Goal: Task Accomplishment & Management: Complete application form

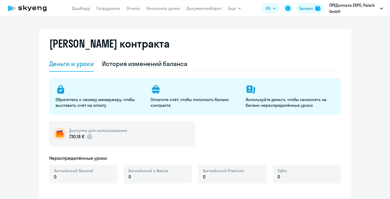
select select "english_adult_not_native_speaker"
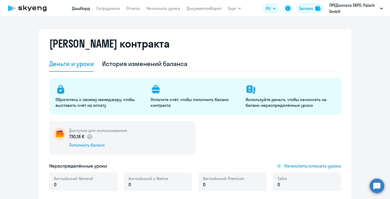
click at [83, 10] on link "Дашборд" at bounding box center [81, 8] width 18 height 5
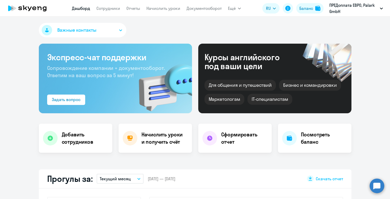
select select "30"
click at [109, 5] on nav "[PERSON_NAME] Отчеты Начислить уроки Документооборот" at bounding box center [147, 8] width 150 height 10
click at [110, 8] on link "Сотрудники" at bounding box center [108, 8] width 24 height 5
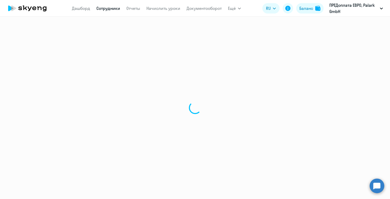
select select "30"
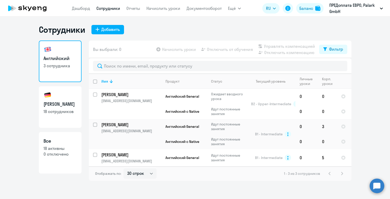
click at [65, 100] on link "Немецкий 18 сотрудников" at bounding box center [60, 107] width 43 height 42
select select "30"
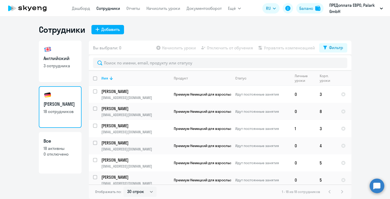
click at [377, 72] on ng-component "Сотрудники Добавить Английский 3 сотрудника Немецкий 18 сотрудников Все 18 акти…" at bounding box center [195, 111] width 390 height 175
click at [371, 73] on ng-component "Сотрудники Добавить Английский 3 сотрудника Немецкий 18 сотрудников Все 18 акти…" at bounding box center [195, 111] width 390 height 175
click at [54, 114] on p "18 сотрудников" at bounding box center [59, 112] width 33 height 6
click at [80, 7] on link "Дашборд" at bounding box center [81, 8] width 18 height 5
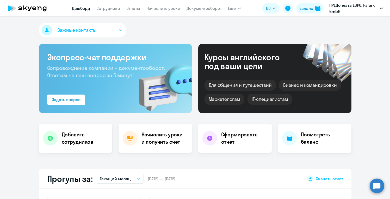
select select "30"
click at [71, 139] on h4 "Добавить сотрудников" at bounding box center [85, 138] width 46 height 15
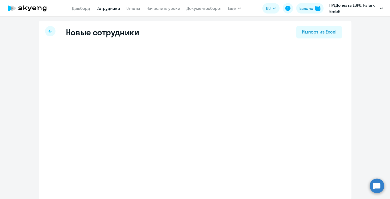
select select "english_adult_not_native_speaker"
select select "2"
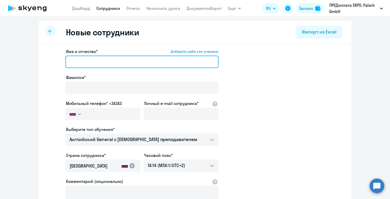
click at [109, 58] on input "Имя и отчество* Добавить себя как ученика" at bounding box center [141, 62] width 153 height 12
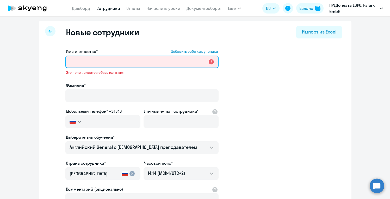
paste input "[PERSON_NAME]"
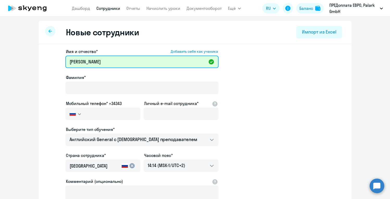
drag, startPoint x: 109, startPoint y: 63, endPoint x: 85, endPoint y: 65, distance: 24.0
click at [85, 65] on input "[PERSON_NAME]" at bounding box center [141, 62] width 153 height 12
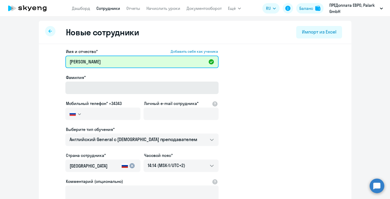
type input "[PERSON_NAME]"
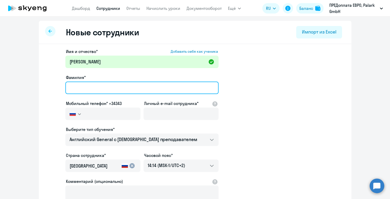
click at [83, 82] on input "Фамилия*" at bounding box center [141, 88] width 153 height 12
paste input "[PERSON_NAME]"
type input "[PERSON_NAME]"
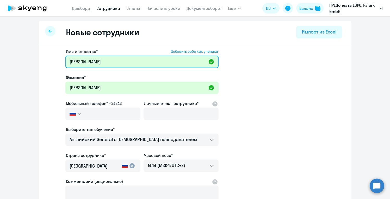
click at [69, 61] on input "[PERSON_NAME]" at bounding box center [141, 62] width 153 height 12
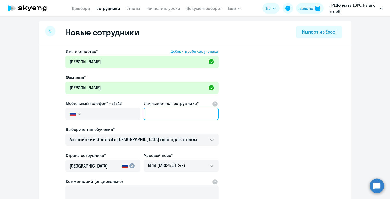
click at [147, 117] on input "Личный e-mail сотрудника*" at bounding box center [180, 114] width 75 height 12
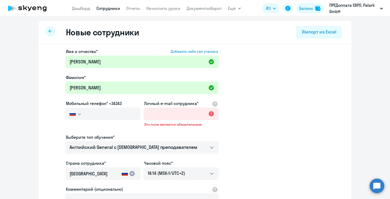
click at [79, 116] on svg-icon "button" at bounding box center [79, 114] width 4 height 4
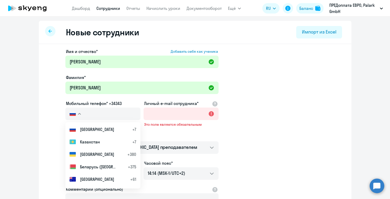
click at [53, 128] on app-new-student-form "Имя и отчество* Добавить себя как ученика [PERSON_NAME]* [PERSON_NAME] телефон*…" at bounding box center [195, 144] width 296 height 193
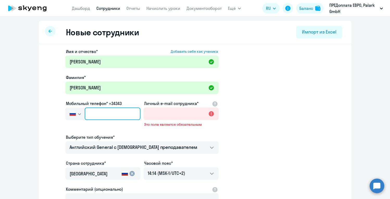
click at [112, 115] on input "text" at bounding box center [112, 114] width 55 height 12
paste input "[PHONE_NUMBER]"
type input "[PHONE_NUMBER]"
click at [81, 115] on button "button" at bounding box center [74, 114] width 19 height 12
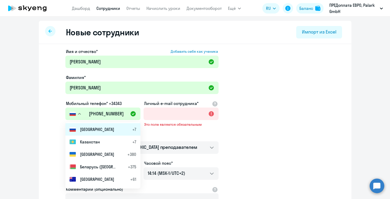
click at [88, 127] on span "[GEOGRAPHIC_DATA]" at bounding box center [97, 129] width 34 height 6
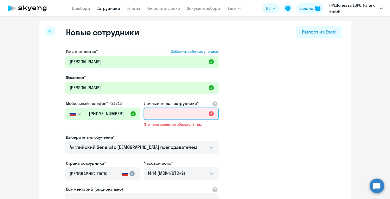
click at [193, 116] on input "Личный e-mail сотрудника*" at bounding box center [180, 114] width 75 height 12
paste input "[PERSON_NAME] [EMAIL_ADDRESS][DOMAIN_NAME]"
type input "[PERSON_NAME] [EMAIL_ADDRESS][DOMAIN_NAME]"
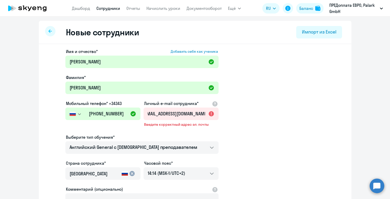
scroll to position [0, 0]
click at [237, 149] on app-new-student-form "Имя и отчество* Добавить себя как ученика [PERSON_NAME]* [PERSON_NAME] телефон*…" at bounding box center [195, 144] width 296 height 193
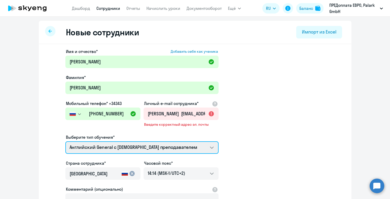
click at [215, 147] on select "Английский General с [DEMOGRAPHIC_DATA] преподавателем Английский General с [DE…" at bounding box center [141, 148] width 153 height 12
select select "german_adult_not_native_speaker_premium"
click at [65, 142] on select "Английский General с [DEMOGRAPHIC_DATA] преподавателем Английский General с [DE…" at bounding box center [141, 148] width 153 height 12
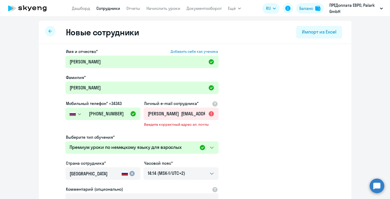
click at [237, 159] on app-new-student-form "Имя и отчество* Добавить себя как ученика [PERSON_NAME]* [PERSON_NAME] телефон*…" at bounding box center [195, 144] width 296 height 193
click at [133, 175] on mat-icon "cancel" at bounding box center [132, 174] width 6 height 6
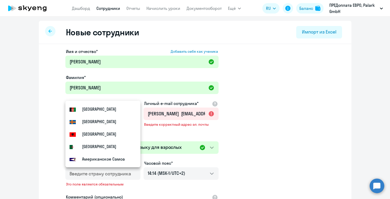
click at [243, 162] on app-new-student-form "Имя и отчество* Добавить себя как ученика [PERSON_NAME]* [PERSON_NAME] телефон*…" at bounding box center [195, 148] width 296 height 201
click at [105, 174] on input "country" at bounding box center [101, 174] width 65 height 7
type input "[GEOGRAPHIC_DATA]"
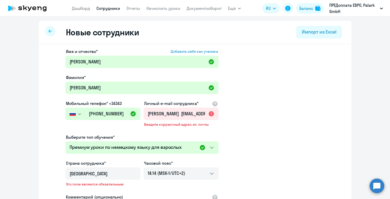
click at [241, 168] on app-new-student-form "Имя и отчество* Добавить себя как ученика [PERSON_NAME]* [PERSON_NAME] телефон*…" at bounding box center [195, 148] width 296 height 201
click at [244, 151] on app-new-student-form "Имя и отчество* Добавить себя как ученика [PERSON_NAME]* [PERSON_NAME] телефон*…" at bounding box center [195, 148] width 296 height 201
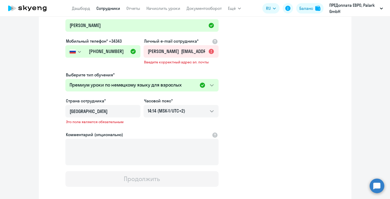
scroll to position [73, 0]
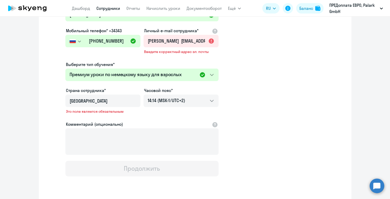
click at [230, 152] on app-new-student-form "Имя и отчество* Добавить себя как ученика [PERSON_NAME]* [PERSON_NAME] телефон*…" at bounding box center [195, 76] width 296 height 201
click at [248, 151] on app-new-student-form "Имя и отчество* Добавить себя как ученика [PERSON_NAME]* [PERSON_NAME] телефон*…" at bounding box center [195, 76] width 296 height 201
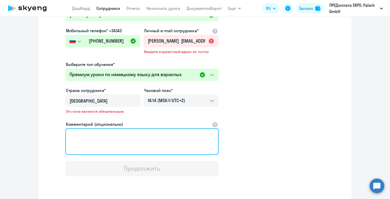
click at [182, 129] on textarea "Комментарий (опционально)" at bounding box center [141, 142] width 153 height 27
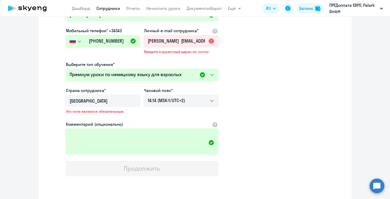
click at [222, 161] on app-new-student-form "Имя и отчество* Добавить себя как ученика [PERSON_NAME]* [PERSON_NAME] телефон*…" at bounding box center [195, 76] width 296 height 201
click at [109, 101] on input "[GEOGRAPHIC_DATA]" at bounding box center [101, 101] width 65 height 7
drag, startPoint x: 96, startPoint y: 103, endPoint x: 66, endPoint y: 99, distance: 30.2
click at [66, 99] on div "[GEOGRAPHIC_DATA]" at bounding box center [103, 100] width 74 height 11
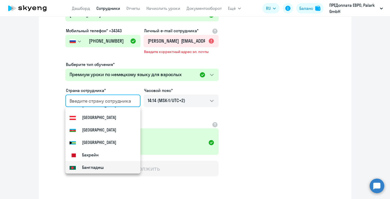
scroll to position [185, 0]
click at [113, 103] on input "country" at bounding box center [101, 101] width 65 height 7
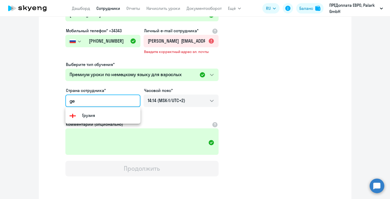
scroll to position [0, 0]
type input "g"
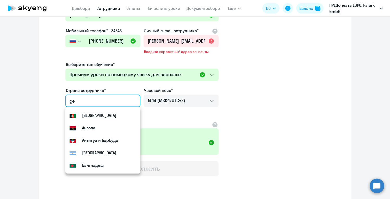
type input "g"
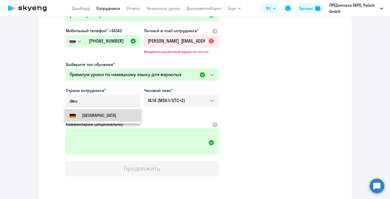
click at [90, 116] on small "[GEOGRAPHIC_DATA]" at bounding box center [99, 115] width 34 height 6
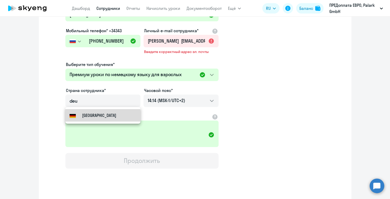
type input "[GEOGRAPHIC_DATA]"
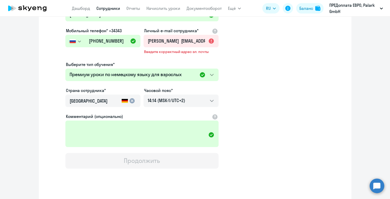
click at [260, 136] on app-new-student-form "Имя и отчество* Добавить себя как ученика [PERSON_NAME]* [PERSON_NAME] телефон*…" at bounding box center [195, 72] width 296 height 193
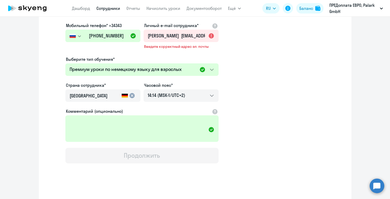
scroll to position [81, 0]
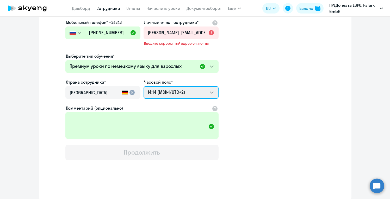
click at [198, 92] on select "01:14 (MSK-14/UTC-11) 02:14 (MSK-13/UTC-10) 03:14 (MSK-12/UTC-9) 04:14 (MSK-11/…" at bounding box center [180, 92] width 75 height 12
click at [143, 86] on select "01:14 (MSK-14/UTC-11) 02:14 (MSK-13/UTC-10) 03:14 (MSK-12/UTC-9) 04:14 (MSK-11/…" at bounding box center [180, 92] width 75 height 12
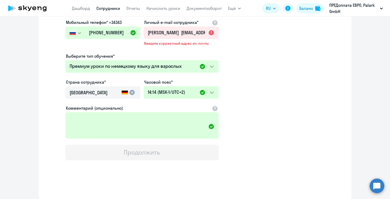
click at [271, 95] on app-new-student-form "Имя и отчество* Добавить себя как ученика [PERSON_NAME]* [PERSON_NAME] телефон*…" at bounding box center [195, 63] width 296 height 193
click at [191, 35] on input "[PERSON_NAME] [EMAIL_ADDRESS][DOMAIN_NAME]" at bounding box center [180, 33] width 75 height 12
click at [182, 33] on input "[PERSON_NAME] [EMAIL_ADDRESS][DOMAIN_NAME]" at bounding box center [180, 33] width 75 height 12
drag, startPoint x: 147, startPoint y: 33, endPoint x: 230, endPoint y: 40, distance: 83.3
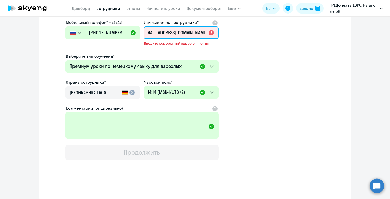
click at [230, 40] on app-new-student-form "Имя и отчество* Добавить себя как ученика [PERSON_NAME]* [PERSON_NAME] телефон*…" at bounding box center [195, 63] width 296 height 193
click at [171, 33] on input "[PERSON_NAME] [EMAIL_ADDRESS][DOMAIN_NAME]" at bounding box center [180, 33] width 75 height 12
click at [150, 32] on input "[PERSON_NAME] [EMAIL_ADDRESS][DOMAIN_NAME]" at bounding box center [180, 33] width 75 height 12
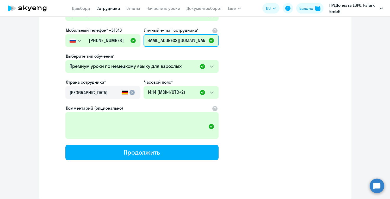
scroll to position [0, 0]
type input "[EMAIL_ADDRESS][DOMAIN_NAME]"
click at [256, 78] on app-new-student-form "Имя и отчество* Добавить себя как ученика [PERSON_NAME]* [PERSON_NAME] телефон*…" at bounding box center [195, 68] width 296 height 186
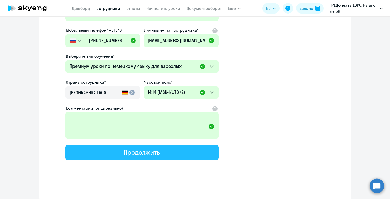
click at [144, 154] on div "Продолжить" at bounding box center [142, 152] width 36 height 8
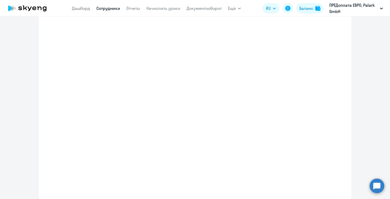
select select "german_adult_not_native_speaker_premium"
select select "2"
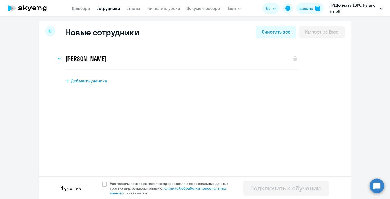
click at [163, 144] on div "Новые сотрудники Очистить все Импорт из Excel [PERSON_NAME] Имя и отчество* Доб…" at bounding box center [195, 110] width 312 height 179
click at [105, 184] on span at bounding box center [104, 184] width 5 height 5
click at [102, 182] on input "Настоящим подтверждаю, что предоставляю персональные данные третьих лиц, ознако…" at bounding box center [102, 181] width 0 height 0
checkbox input "true"
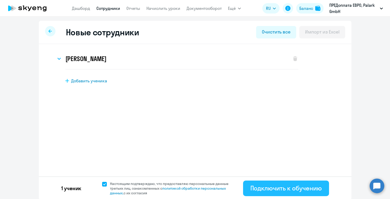
click at [277, 189] on div "Подключить к обучению" at bounding box center [285, 188] width 71 height 8
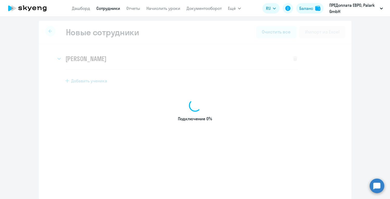
select select "english_adult_not_native_speaker"
select select "2"
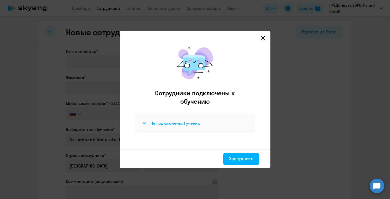
click at [172, 123] on h4 "Не подключены: 1 ученик" at bounding box center [174, 124] width 49 height 6
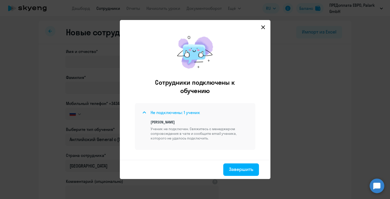
click at [172, 123] on p "[PERSON_NAME]" at bounding box center [199, 122] width 98 height 5
click at [243, 172] on div "Завершить" at bounding box center [241, 169] width 24 height 7
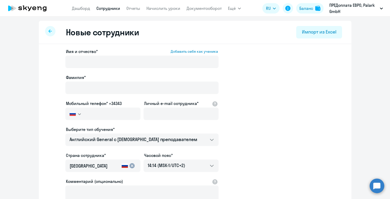
select select "30"
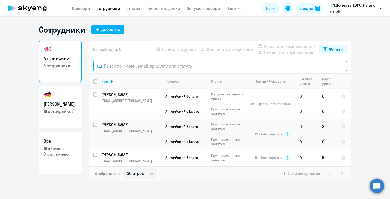
click at [173, 67] on input "text" at bounding box center [220, 66] width 254 height 10
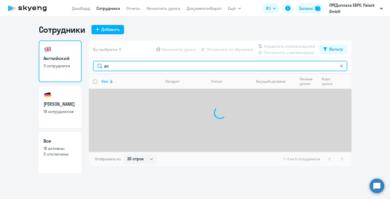
type input "a"
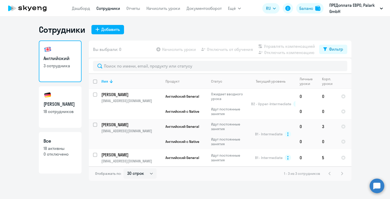
click at [69, 6] on app-header "[PERSON_NAME] Отчеты Начислить уроки Документооборот Ещё Дашборд Сотрудники Отч…" at bounding box center [195, 8] width 390 height 17
click at [80, 12] on nav "[PERSON_NAME] Отчеты Начислить уроки Документооборот" at bounding box center [147, 8] width 150 height 10
click at [79, 9] on link "Дашборд" at bounding box center [81, 8] width 18 height 5
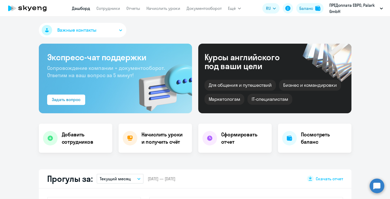
select select "30"
click at [95, 144] on h4 "Добавить сотрудников" at bounding box center [85, 138] width 46 height 15
select select "english_adult_not_native_speaker"
select select "2"
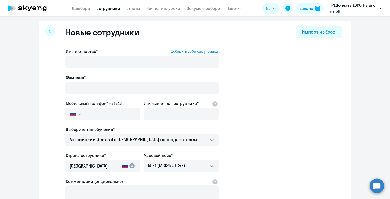
click at [267, 121] on app-new-student-form "Имя и отчество* Добавить себя как ученика [PERSON_NAME]* Мобильный телефон* +34…" at bounding box center [195, 141] width 296 height 186
click at [81, 10] on link "Дашборд" at bounding box center [81, 8] width 18 height 5
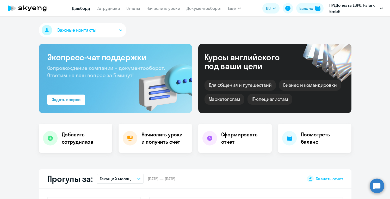
select select "30"
click at [164, 26] on div "Важные контакты" at bounding box center [195, 31] width 312 height 17
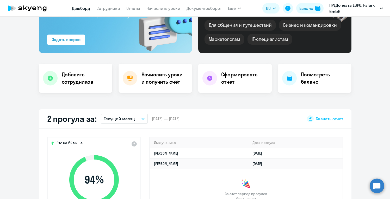
scroll to position [57, 0]
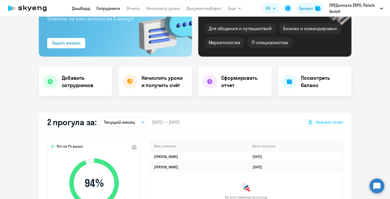
click at [110, 9] on link "Сотрудники" at bounding box center [108, 8] width 24 height 5
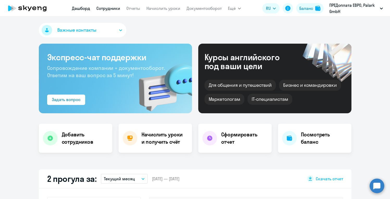
select select "30"
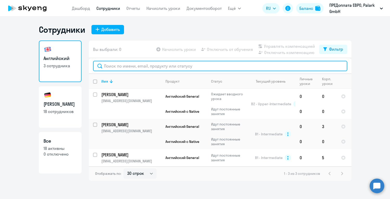
click at [138, 68] on input "text" at bounding box center [220, 66] width 254 height 10
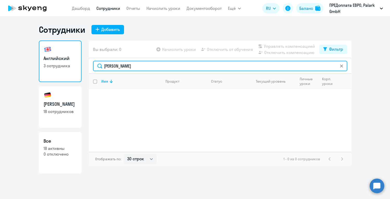
type input "[PERSON_NAME]"
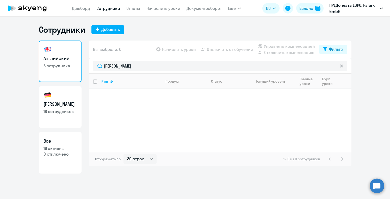
click at [56, 113] on p "18 сотрудников" at bounding box center [59, 112] width 33 height 6
select select "30"
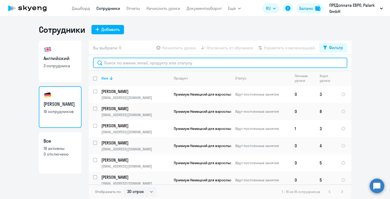
click at [141, 63] on input "text" at bounding box center [220, 63] width 254 height 10
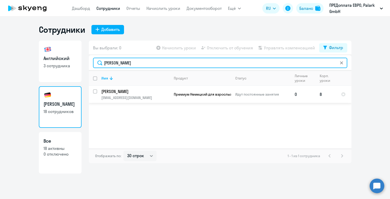
type input "[PERSON_NAME]"
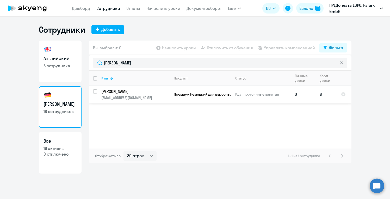
click at [118, 91] on p "[PERSON_NAME]" at bounding box center [135, 92] width 68 height 6
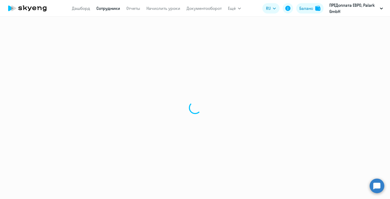
select select "german"
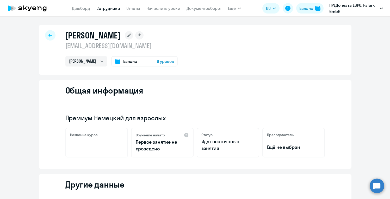
click at [320, 80] on div "[PERSON_NAME] [EMAIL_ADDRESS][DOMAIN_NAME] [PERSON_NAME] Баланс 8 уроков Общая …" at bounding box center [195, 175] width 312 height 301
click at [52, 34] on div at bounding box center [50, 35] width 10 height 10
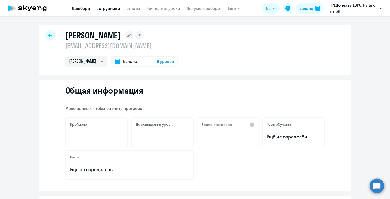
click at [83, 10] on link "Дашборд" at bounding box center [81, 8] width 18 height 5
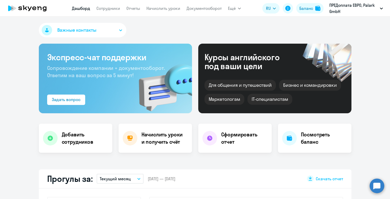
select select "30"
click at [106, 9] on link "Сотрудники" at bounding box center [108, 8] width 24 height 5
select select "30"
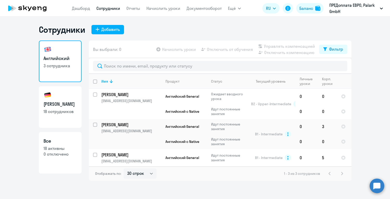
click at [70, 111] on p "18 сотрудников" at bounding box center [59, 112] width 33 height 6
select select "30"
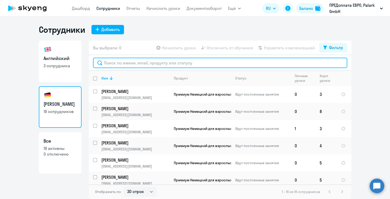
click at [156, 64] on input "text" at bounding box center [220, 63] width 254 height 10
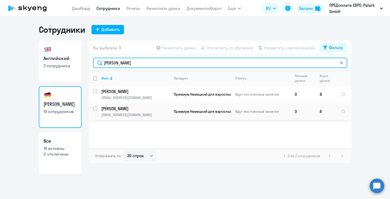
type input "[PERSON_NAME]"
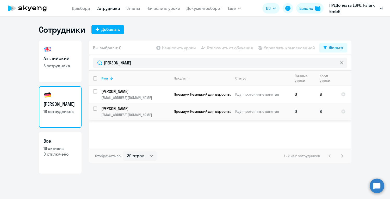
click at [116, 113] on p "[EMAIL_ADDRESS][DOMAIN_NAME]" at bounding box center [135, 115] width 68 height 5
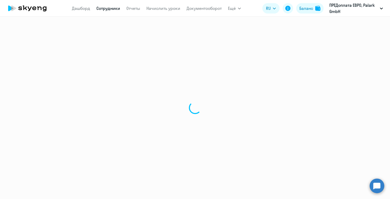
select select "german"
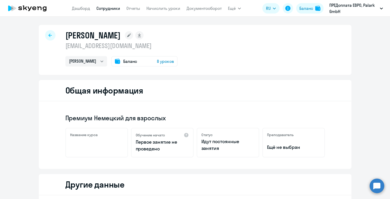
click at [233, 79] on div "[PERSON_NAME] [EMAIL_ADDRESS][DOMAIN_NAME] [PERSON_NAME] Баланс 8 уроков Общая …" at bounding box center [195, 175] width 312 height 301
click at [220, 57] on div "[PERSON_NAME] [EMAIL_ADDRESS][DOMAIN_NAME] [PERSON_NAME] Баланс 8 уроков" at bounding box center [195, 50] width 312 height 50
click at [160, 60] on span "8 уроков" at bounding box center [165, 61] width 17 height 6
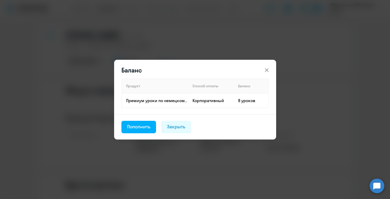
click at [266, 71] on icon at bounding box center [266, 70] width 4 height 4
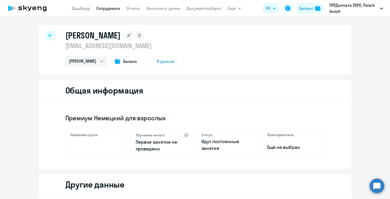
click at [244, 39] on div "[PERSON_NAME] [EMAIL_ADDRESS][DOMAIN_NAME] [PERSON_NAME] Баланс 8 уроков" at bounding box center [195, 50] width 312 height 50
click at [76, 8] on link "Дашборд" at bounding box center [81, 8] width 18 height 5
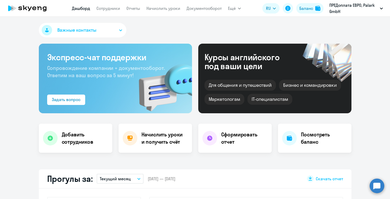
select select "30"
click at [163, 37] on div "Важные контакты" at bounding box center [195, 31] width 312 height 17
click at [109, 10] on link "Сотрудники" at bounding box center [108, 8] width 24 height 5
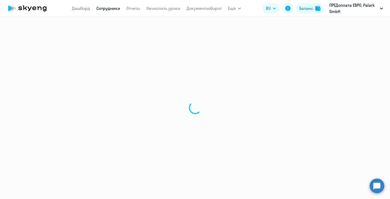
select select "30"
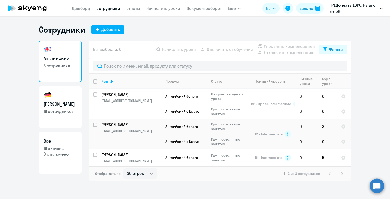
click at [65, 103] on h3 "[PERSON_NAME]" at bounding box center [59, 104] width 33 height 7
select select "30"
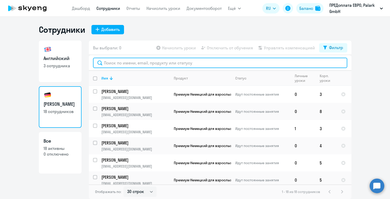
click at [144, 63] on input "text" at bounding box center [220, 63] width 254 height 10
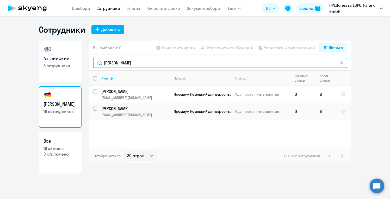
type input "[PERSON_NAME]"
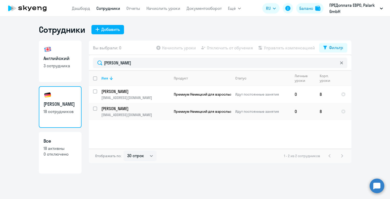
click at [60, 97] on link "Немецкий 18 сотрудников" at bounding box center [60, 107] width 43 height 42
click at [63, 75] on link "Английский 3 сотрудника" at bounding box center [60, 62] width 43 height 42
select select "30"
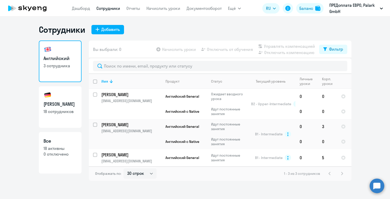
click at [59, 107] on h3 "[PERSON_NAME]" at bounding box center [59, 104] width 33 height 7
select select "30"
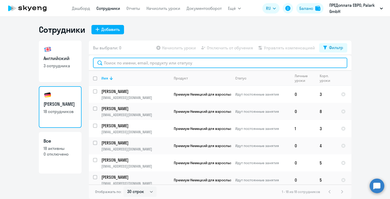
click at [139, 60] on input "text" at bounding box center [220, 63] width 254 height 10
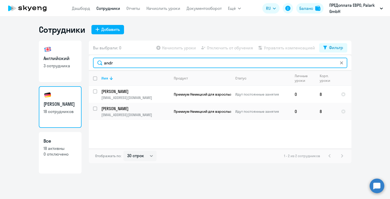
type input "andr"
